Goal: Transaction & Acquisition: Purchase product/service

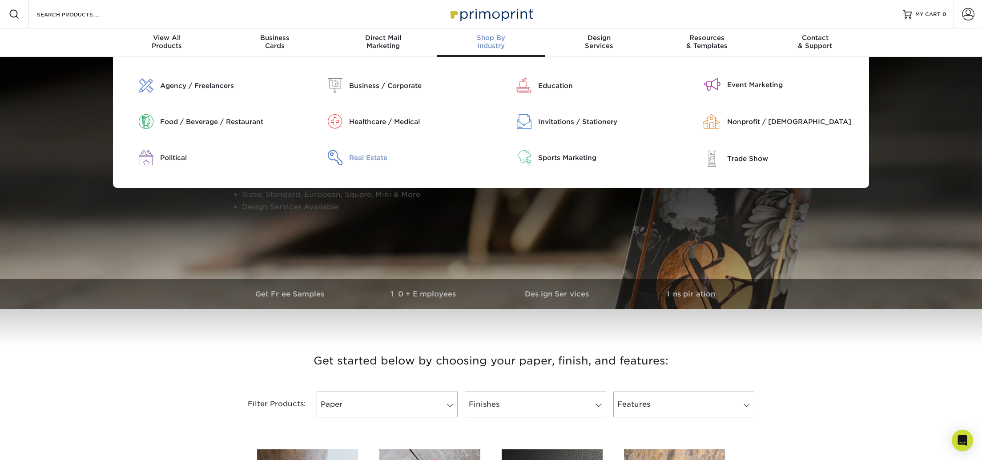
click at [369, 153] on div "Real Estate" at bounding box center [416, 158] width 135 height 10
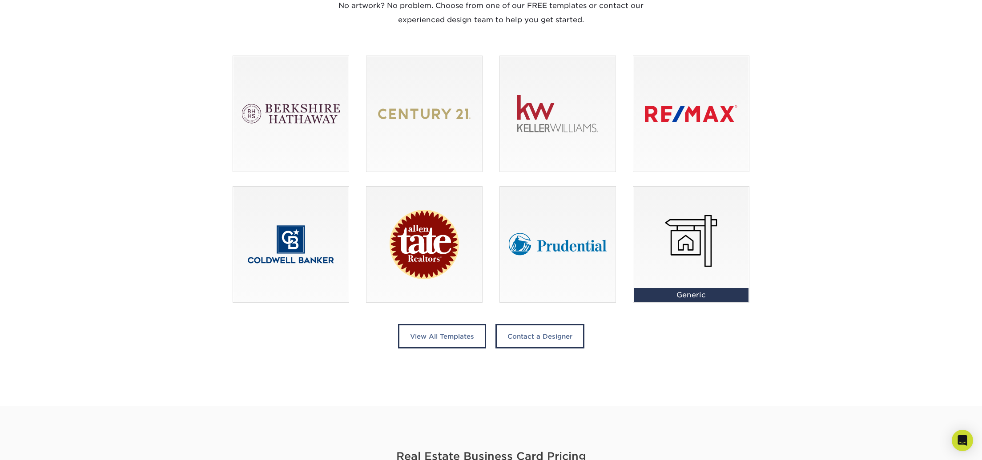
scroll to position [596, 0]
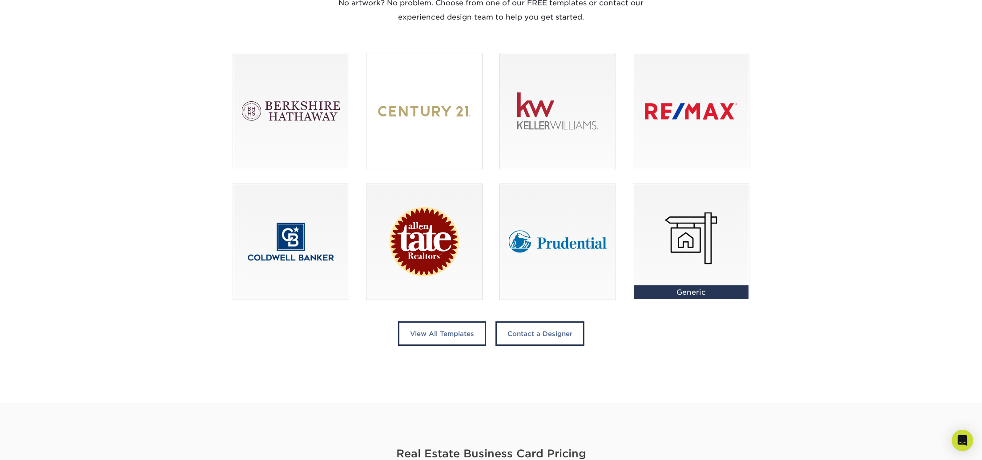
click at [409, 134] on div at bounding box center [424, 111] width 116 height 116
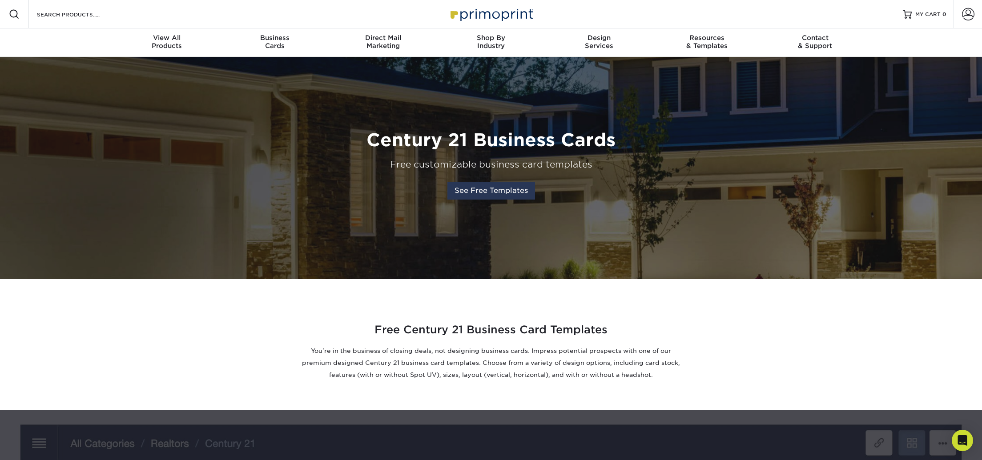
click at [498, 192] on link "See Free Templates" at bounding box center [491, 191] width 88 height 18
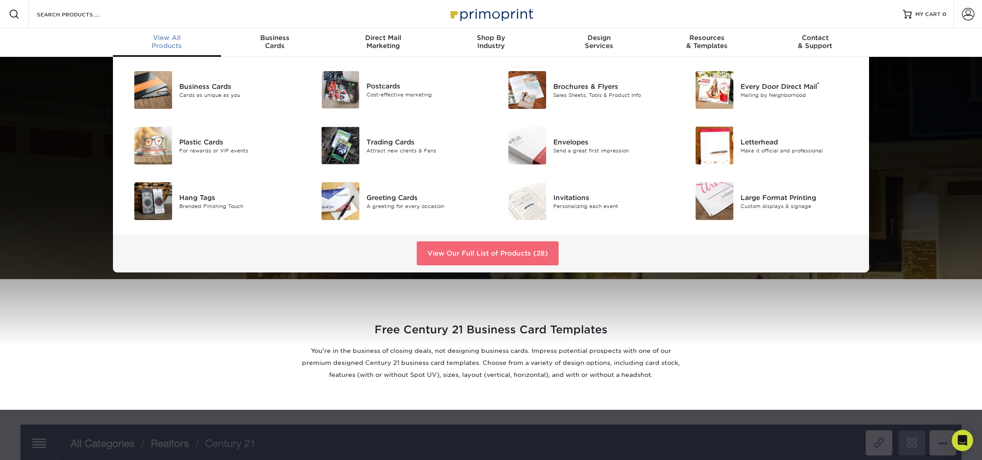
click at [471, 249] on link "View Our Full List of Products (28)" at bounding box center [488, 253] width 142 height 24
